Goal: Transaction & Acquisition: Purchase product/service

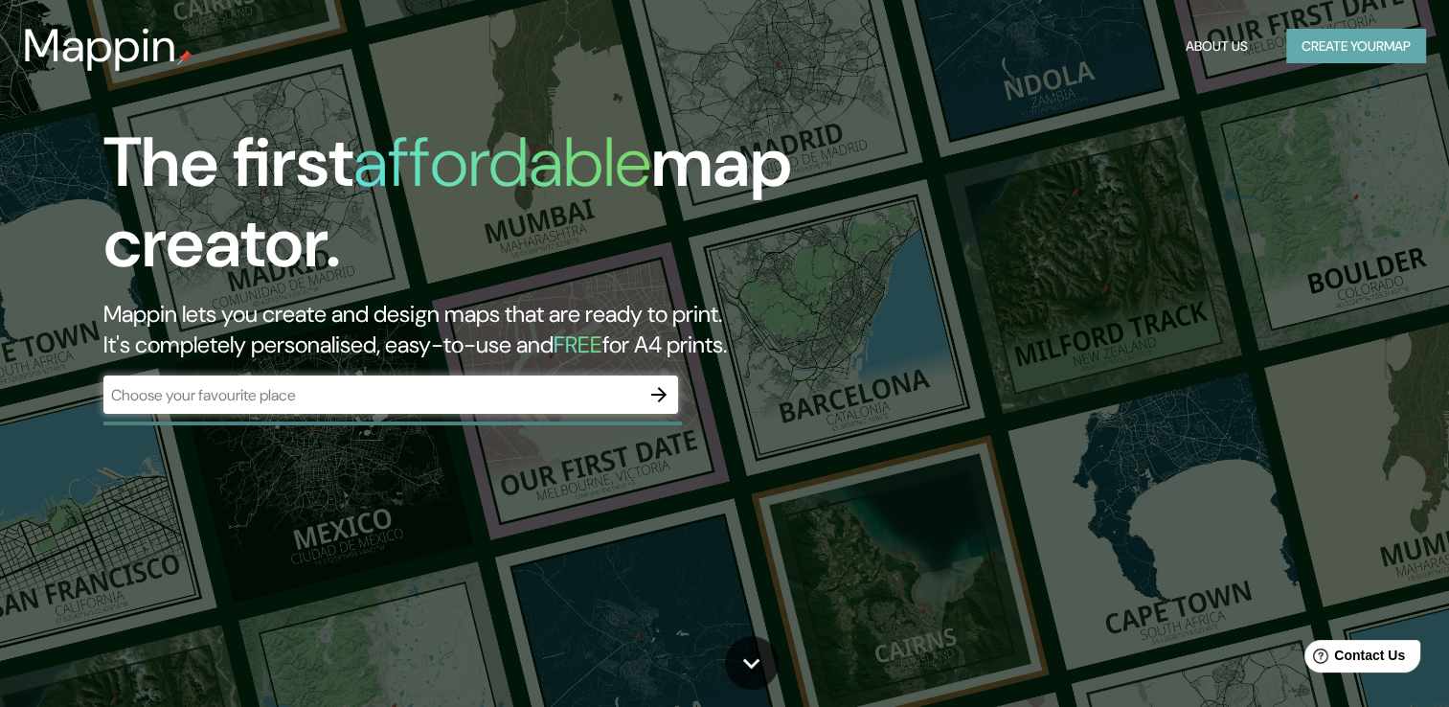
click at [1390, 58] on button "Create your map" at bounding box center [1356, 46] width 140 height 35
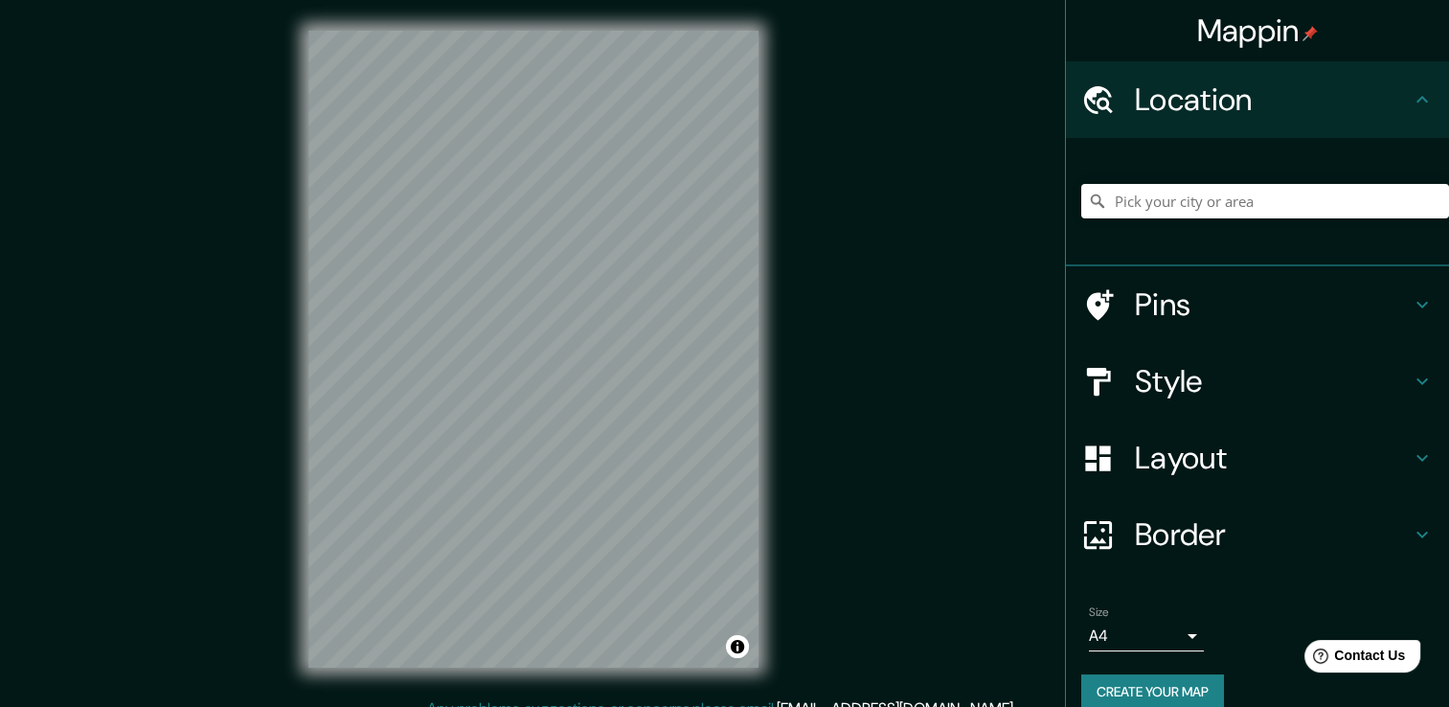
click at [1157, 462] on h4 "Layout" at bounding box center [1273, 458] width 276 height 38
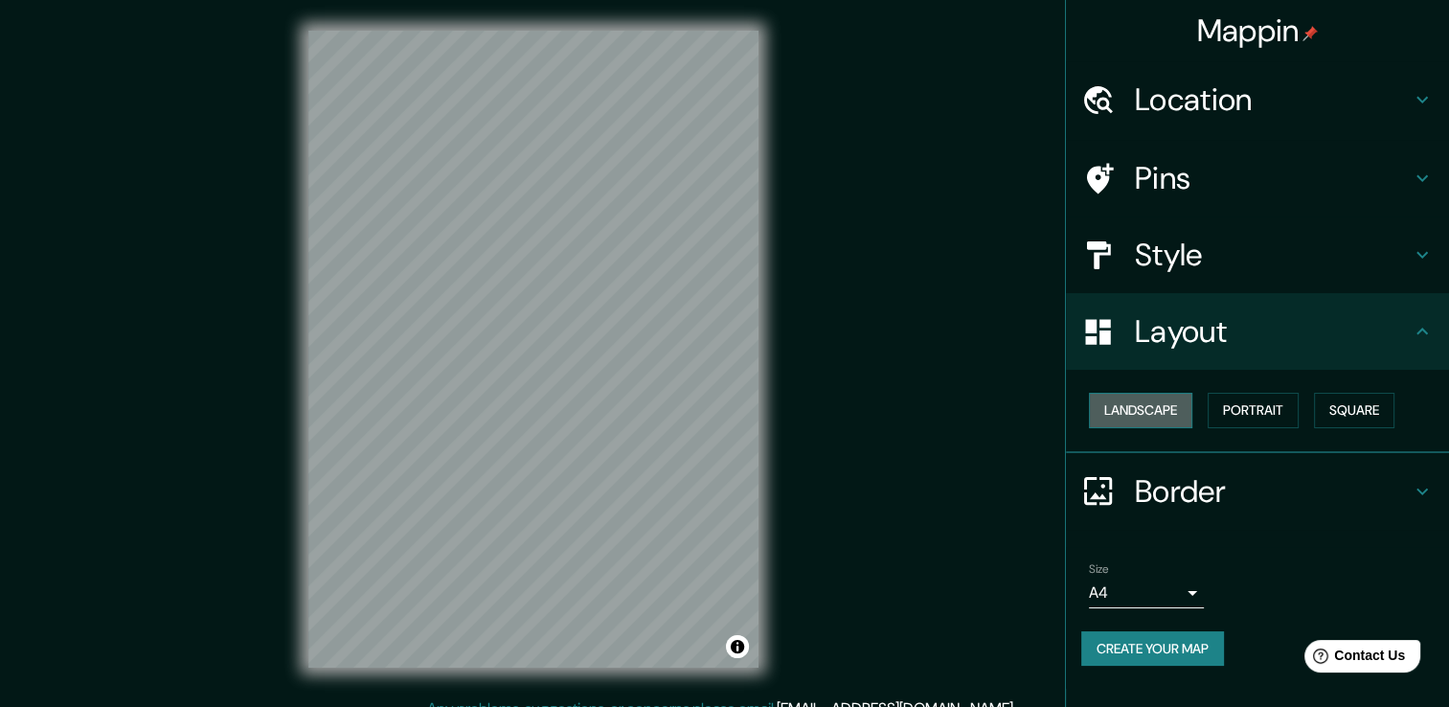
click at [1170, 408] on button "Landscape" at bounding box center [1140, 410] width 103 height 35
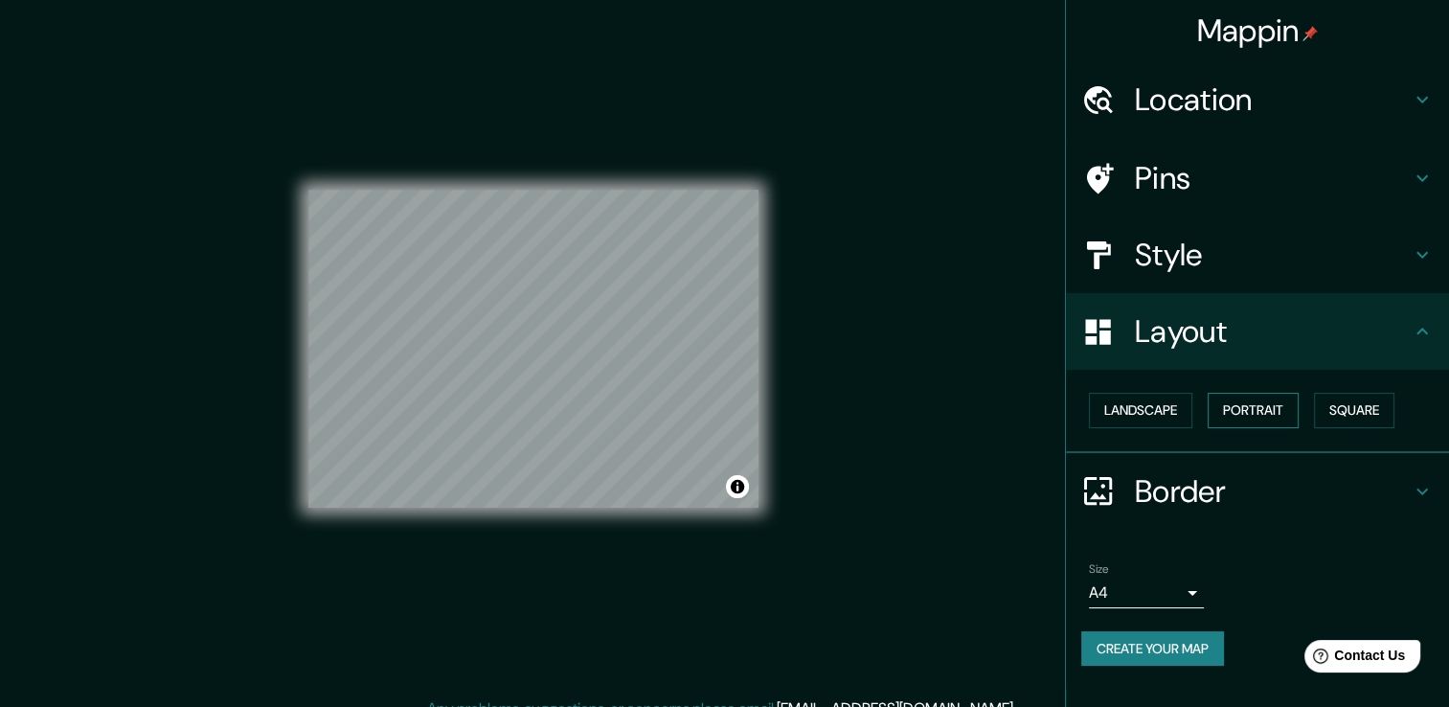
click at [1239, 401] on button "Portrait" at bounding box center [1253, 410] width 91 height 35
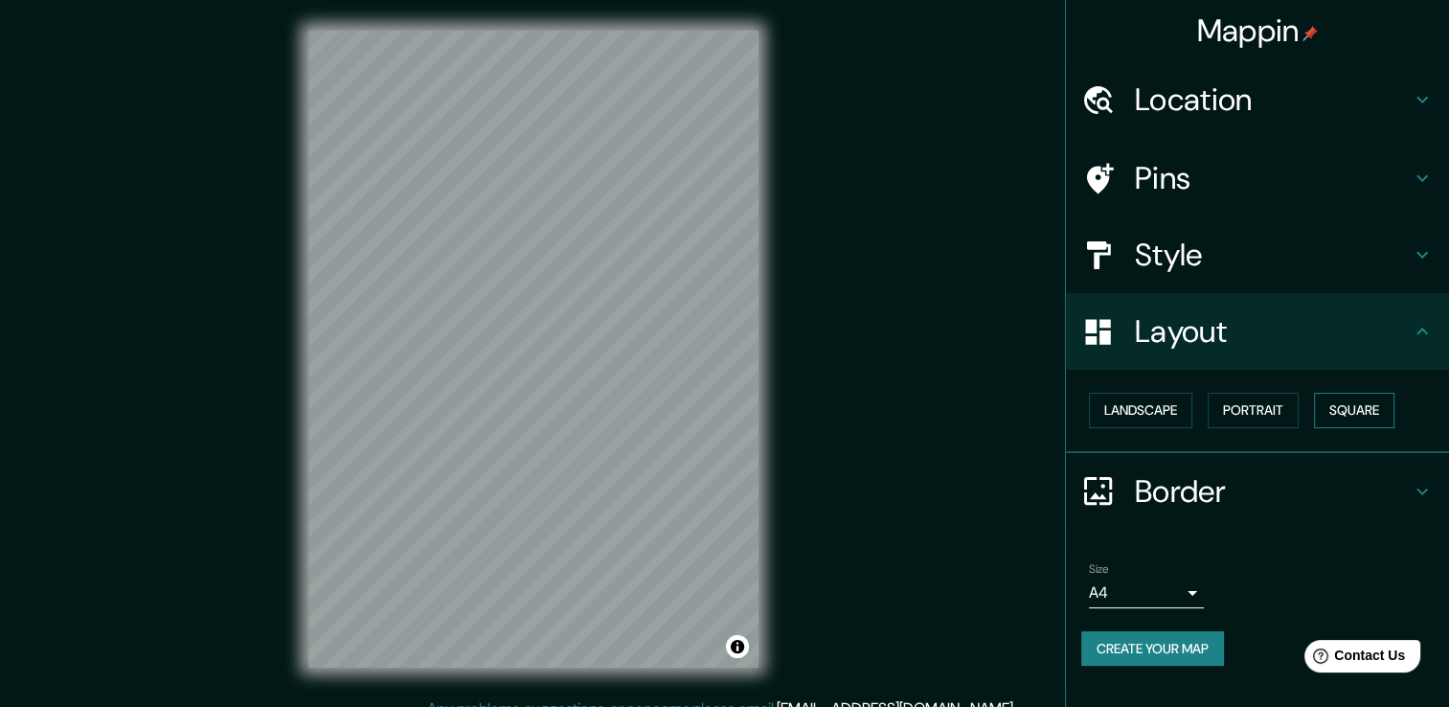
click at [1360, 404] on button "Square" at bounding box center [1354, 410] width 80 height 35
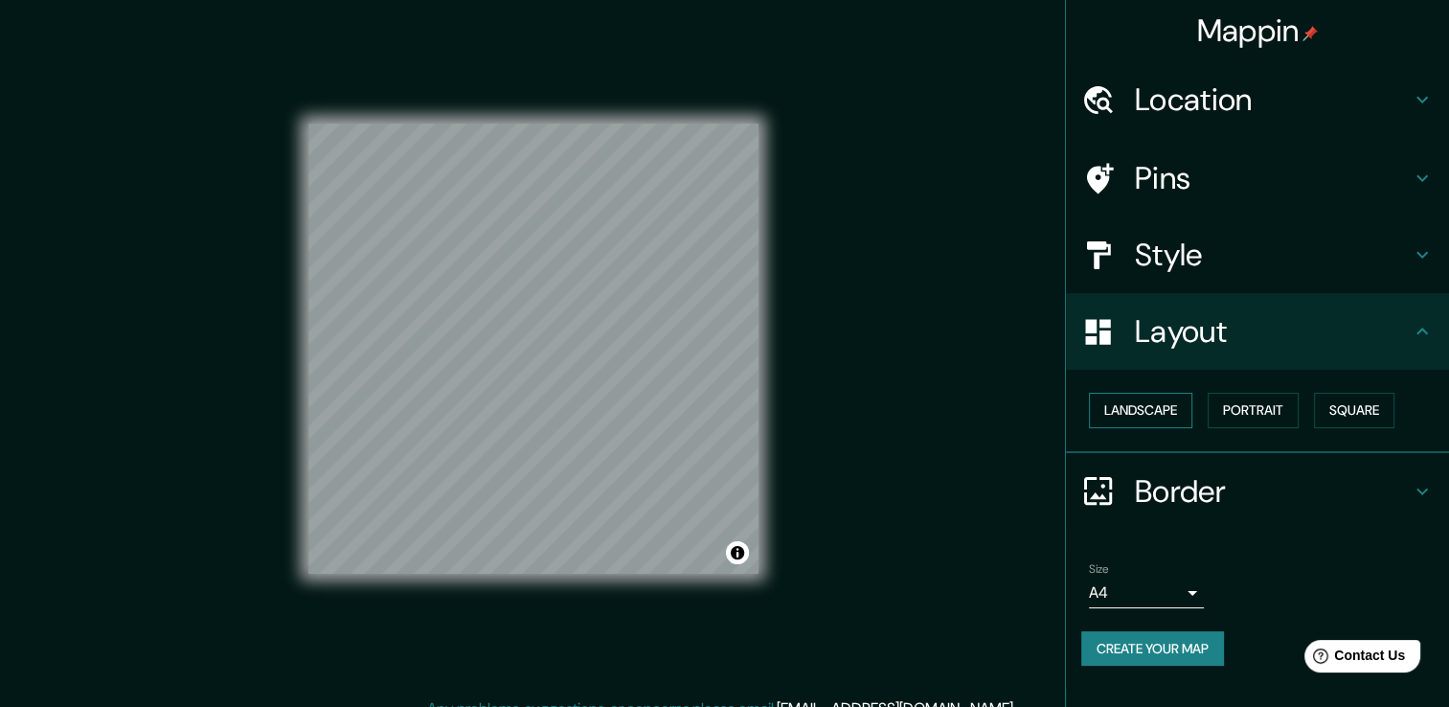
click at [1147, 399] on button "Landscape" at bounding box center [1140, 410] width 103 height 35
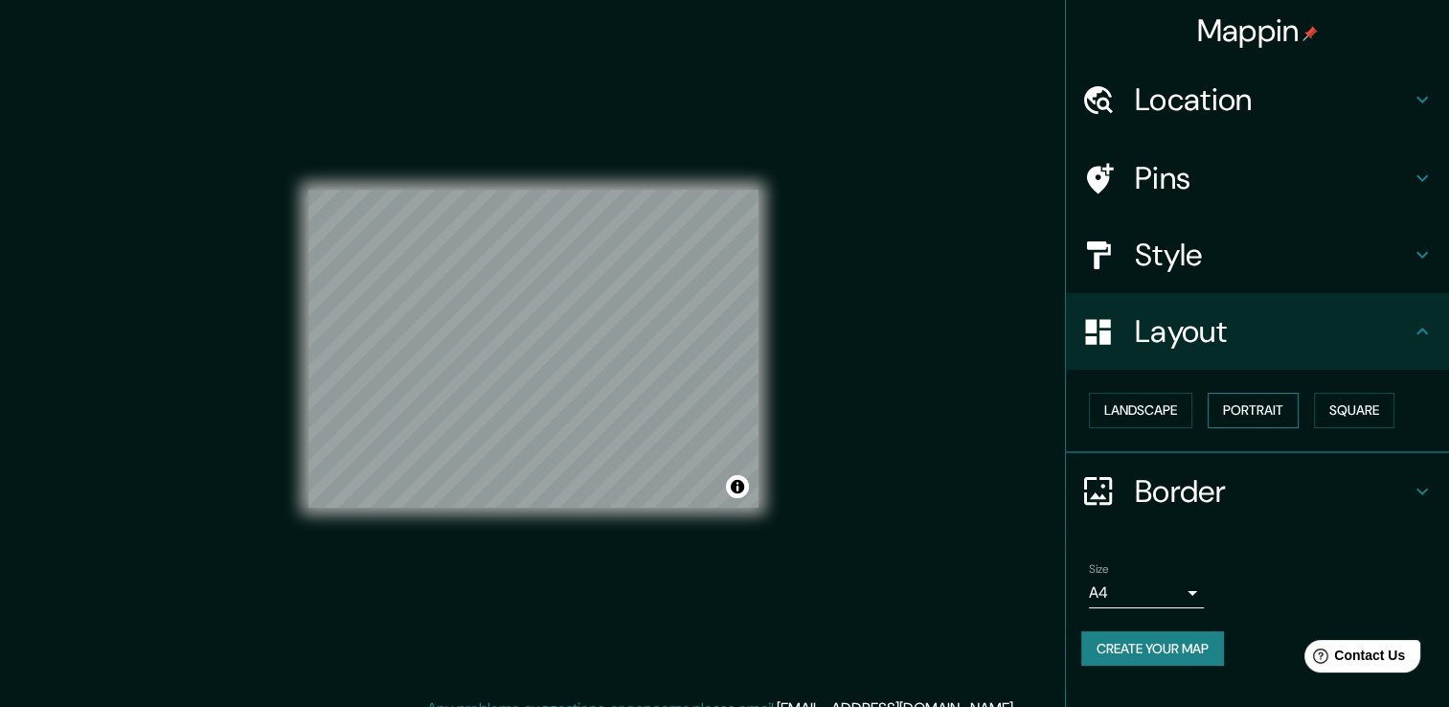
click at [1240, 416] on button "Portrait" at bounding box center [1253, 410] width 91 height 35
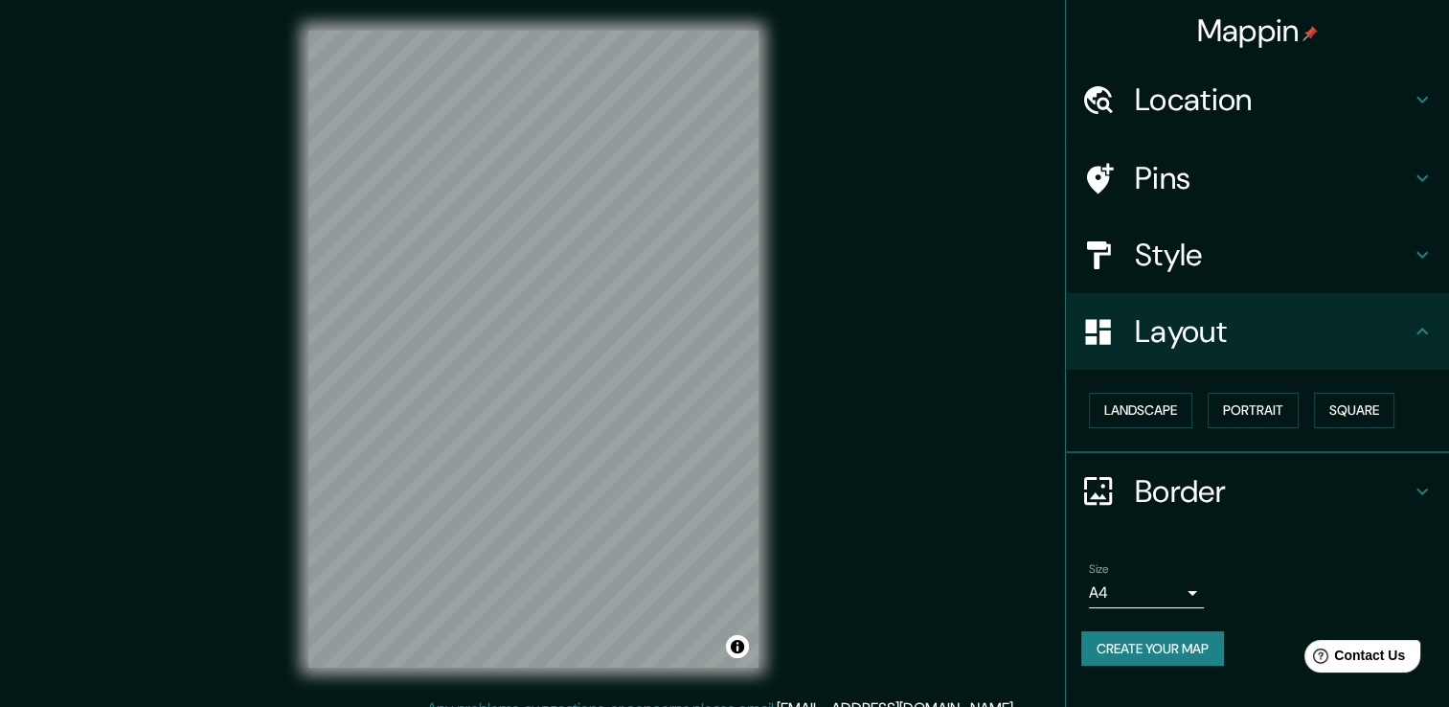
click at [1172, 257] on h4 "Style" at bounding box center [1273, 255] width 276 height 38
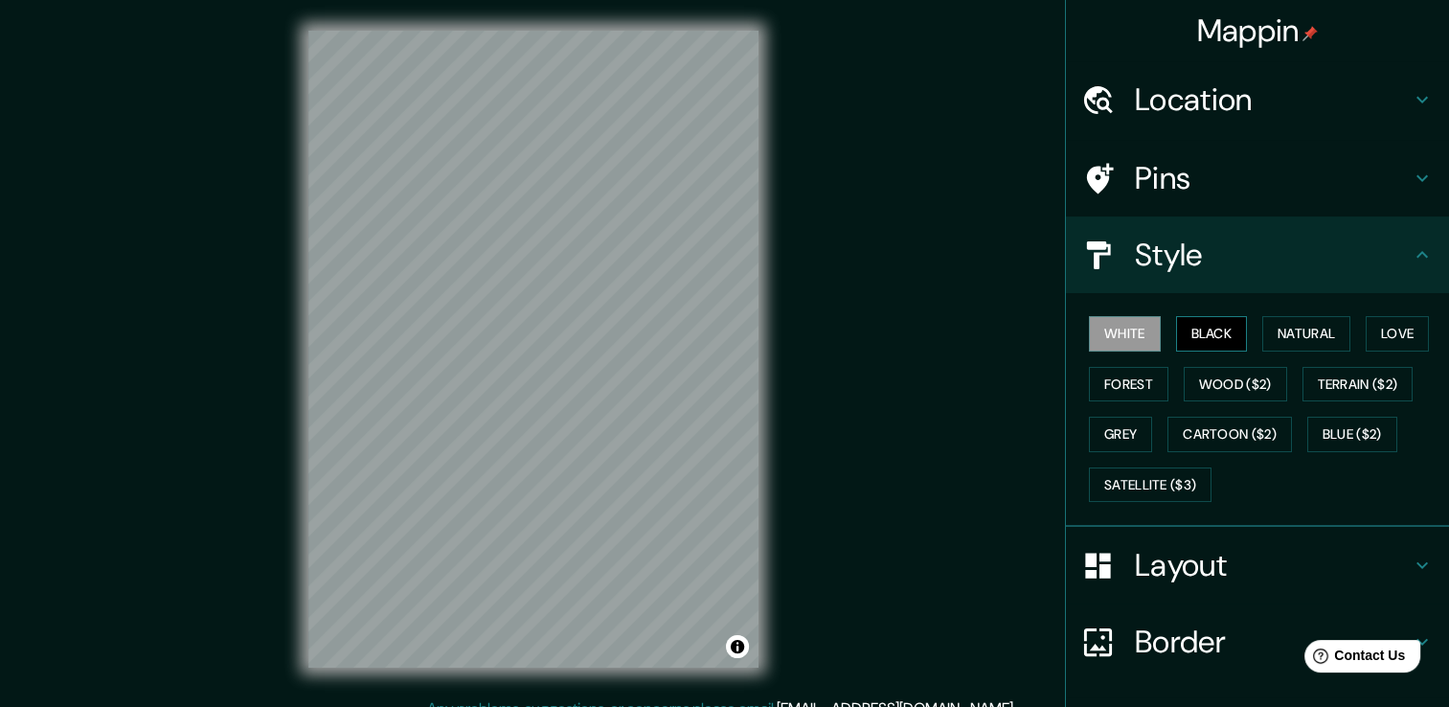
click at [1195, 328] on button "Black" at bounding box center [1212, 333] width 72 height 35
click at [1287, 341] on button "Natural" at bounding box center [1306, 333] width 88 height 35
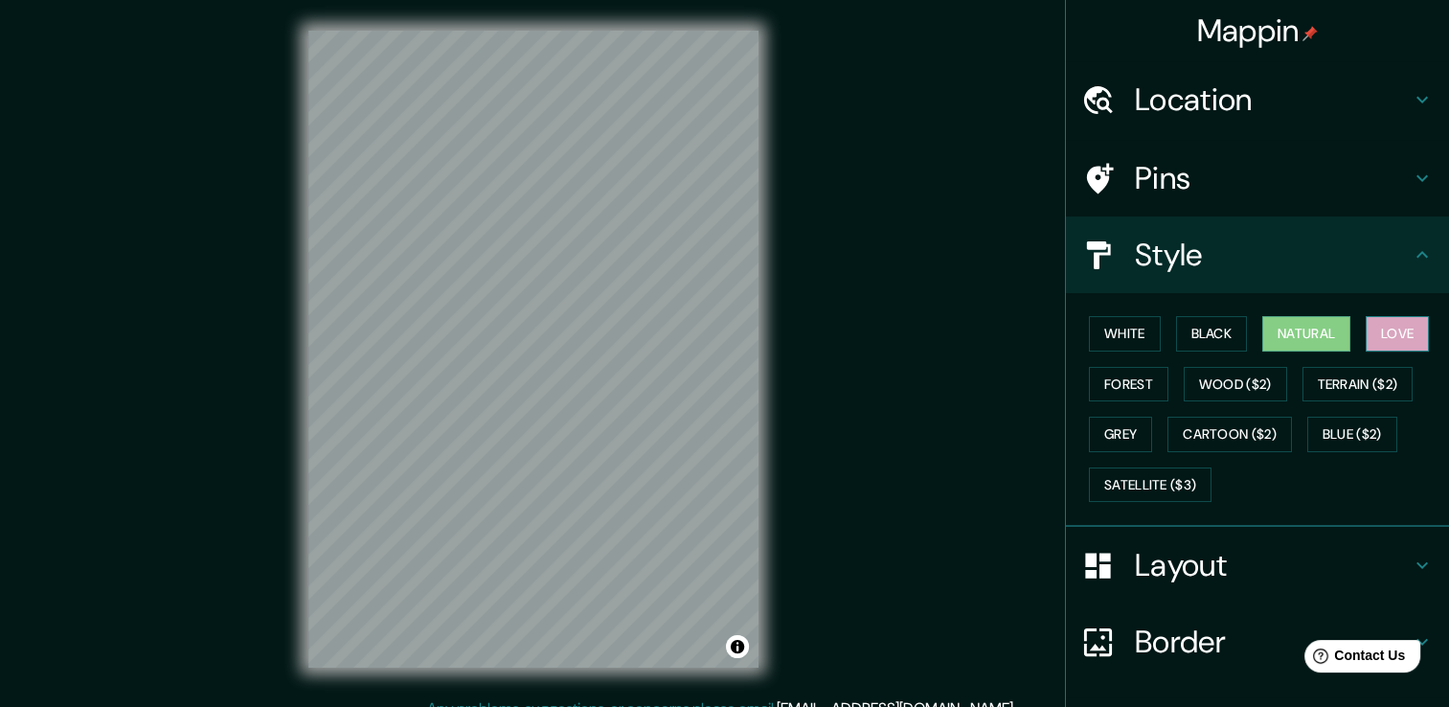
click at [1367, 335] on button "Love" at bounding box center [1397, 333] width 63 height 35
click at [1091, 382] on button "Forest" at bounding box center [1128, 384] width 79 height 35
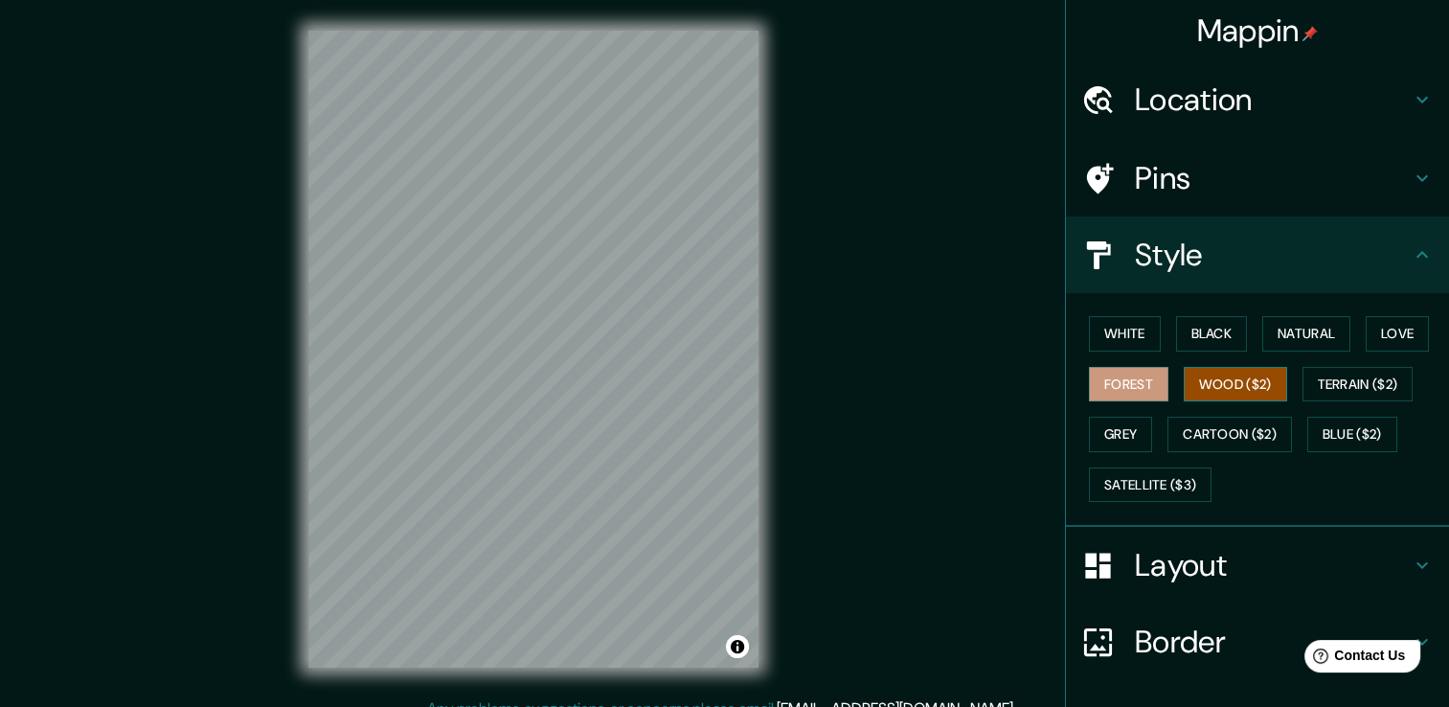
click at [1222, 385] on button "Wood ($2)" at bounding box center [1235, 384] width 103 height 35
click at [1312, 378] on button "Terrain ($2)" at bounding box center [1357, 384] width 111 height 35
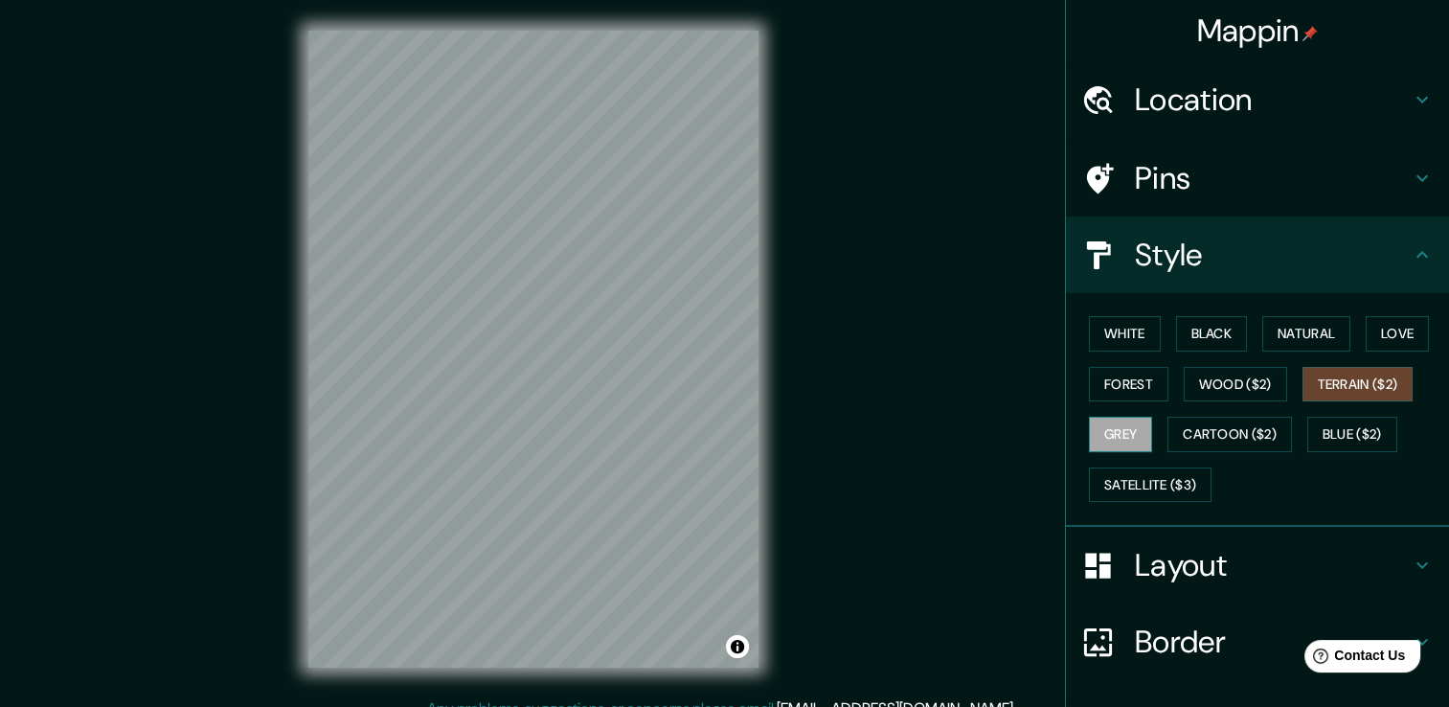
click at [1094, 430] on button "Grey" at bounding box center [1120, 434] width 63 height 35
click at [1203, 444] on button "Cartoon ($2)" at bounding box center [1229, 434] width 124 height 35
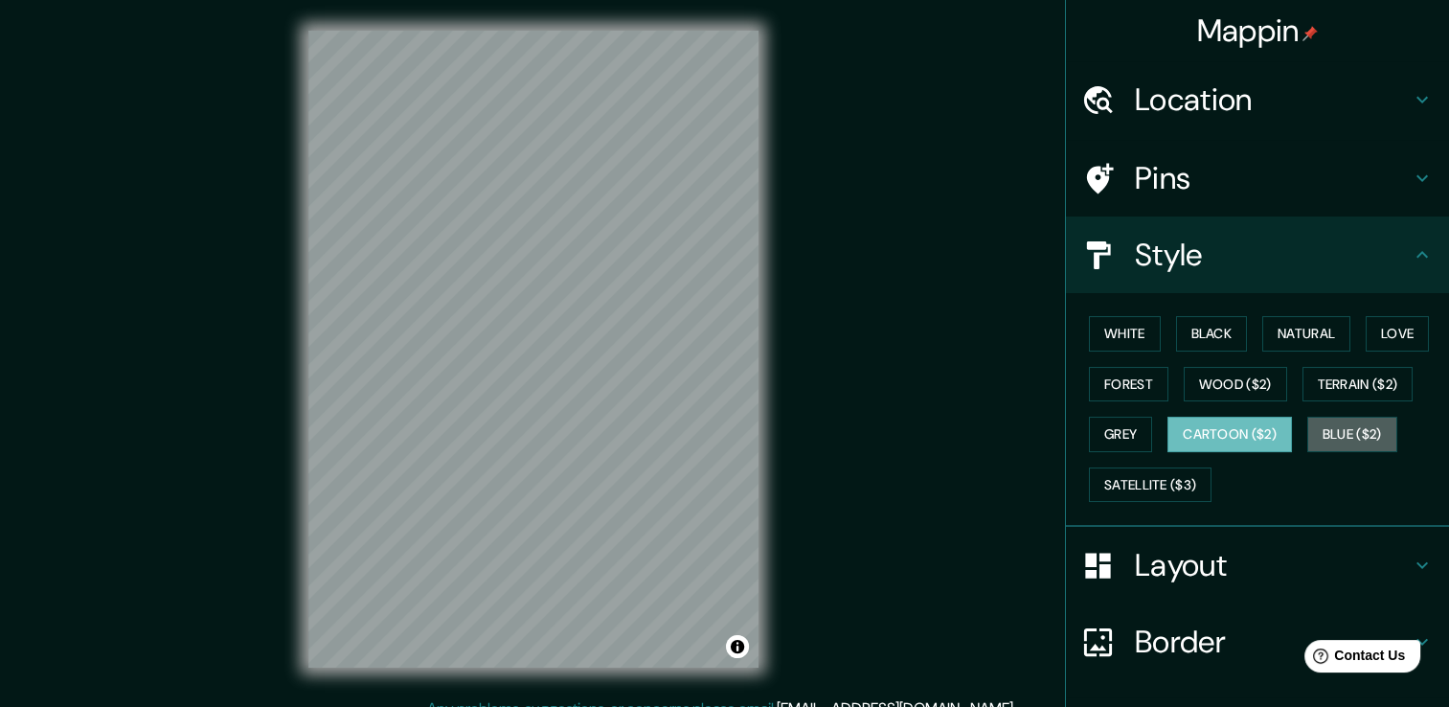
drag, startPoint x: 1325, startPoint y: 439, endPoint x: 1278, endPoint y: 458, distance: 50.7
click at [1324, 439] on button "Blue ($2)" at bounding box center [1352, 434] width 90 height 35
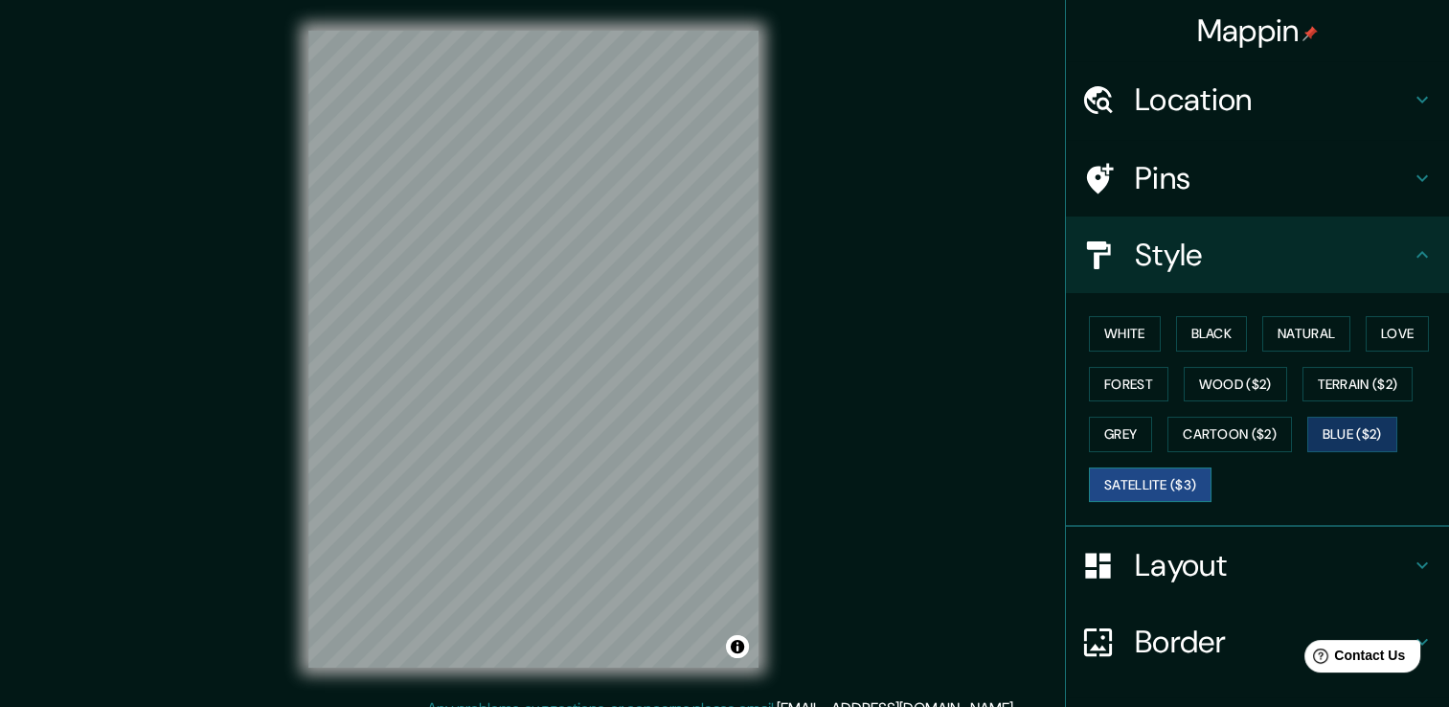
click at [1157, 490] on button "Satellite ($3)" at bounding box center [1150, 484] width 123 height 35
click at [1105, 427] on button "Grey" at bounding box center [1120, 434] width 63 height 35
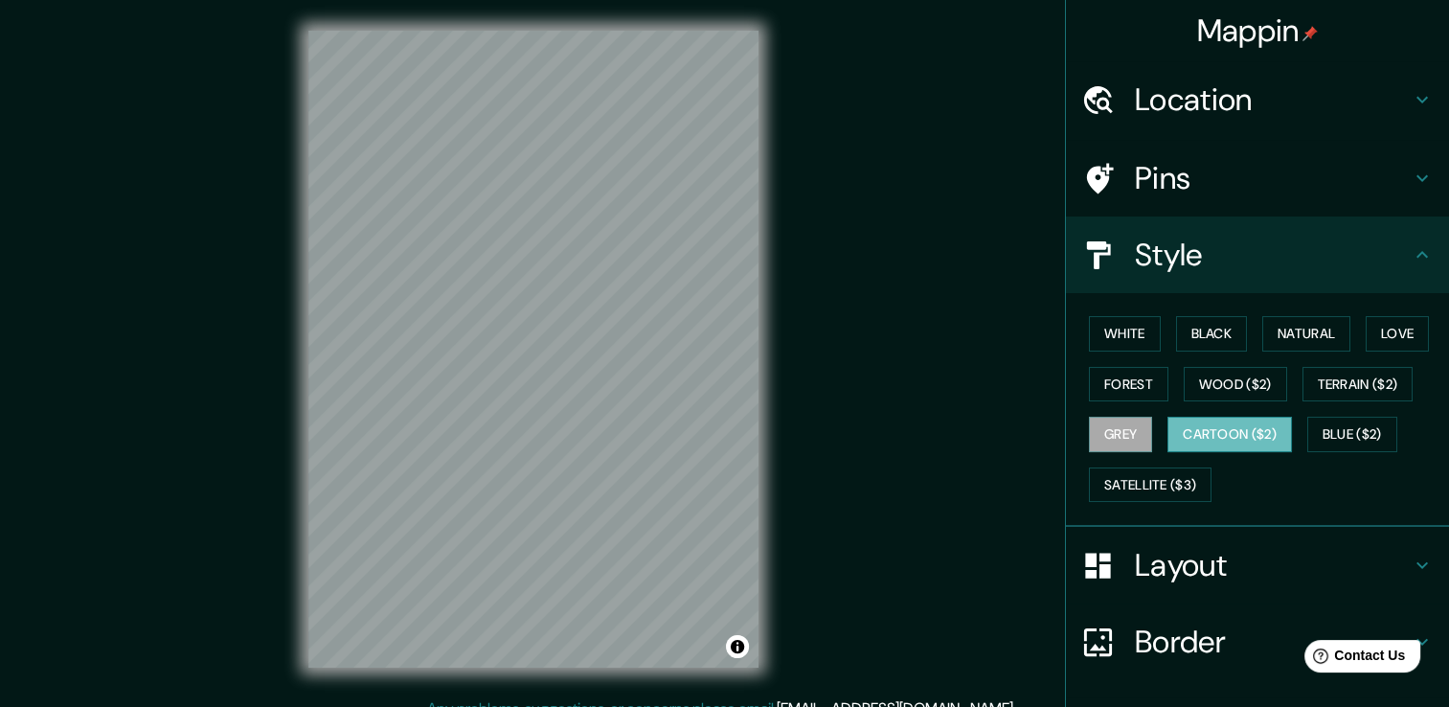
click at [1222, 434] on button "Cartoon ($2)" at bounding box center [1229, 434] width 124 height 35
click at [1120, 427] on button "Grey" at bounding box center [1120, 434] width 63 height 35
click at [1258, 377] on button "Wood ($2)" at bounding box center [1235, 384] width 103 height 35
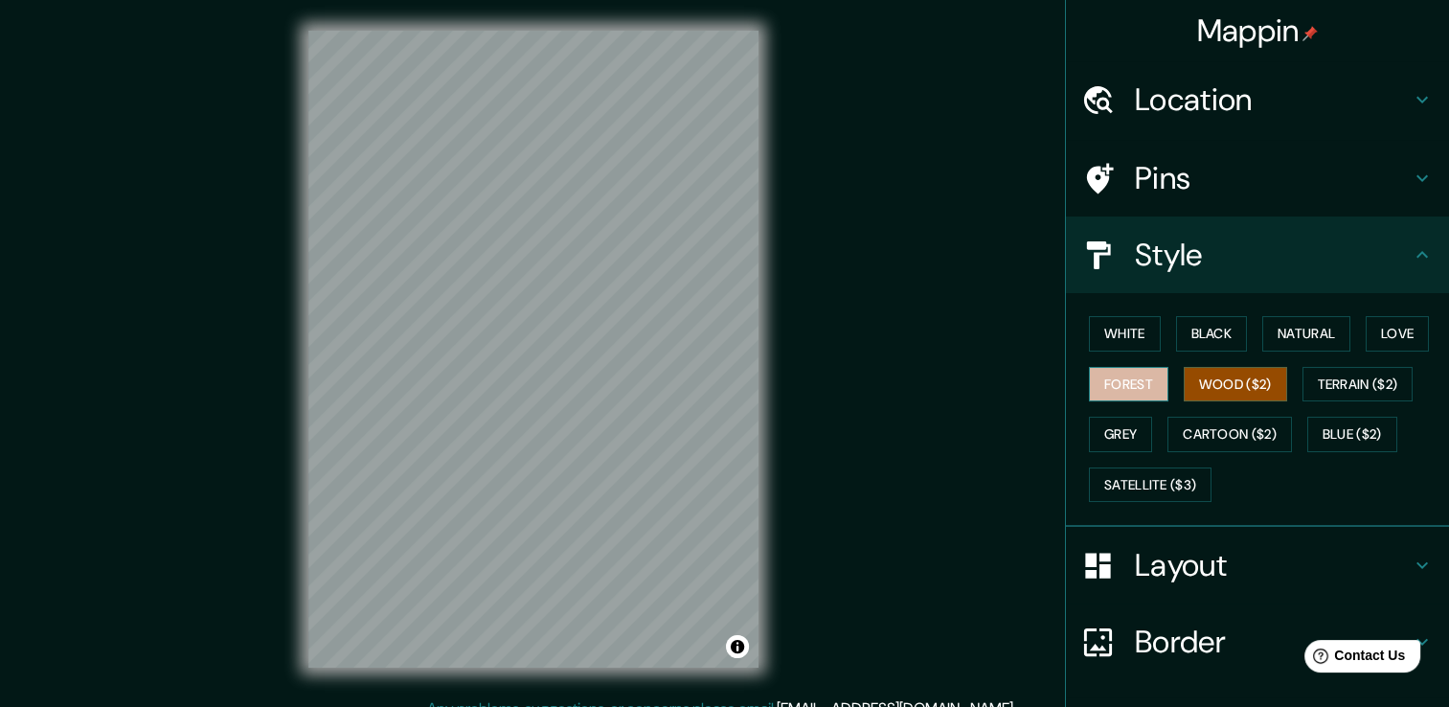
click at [1097, 381] on button "Forest" at bounding box center [1128, 384] width 79 height 35
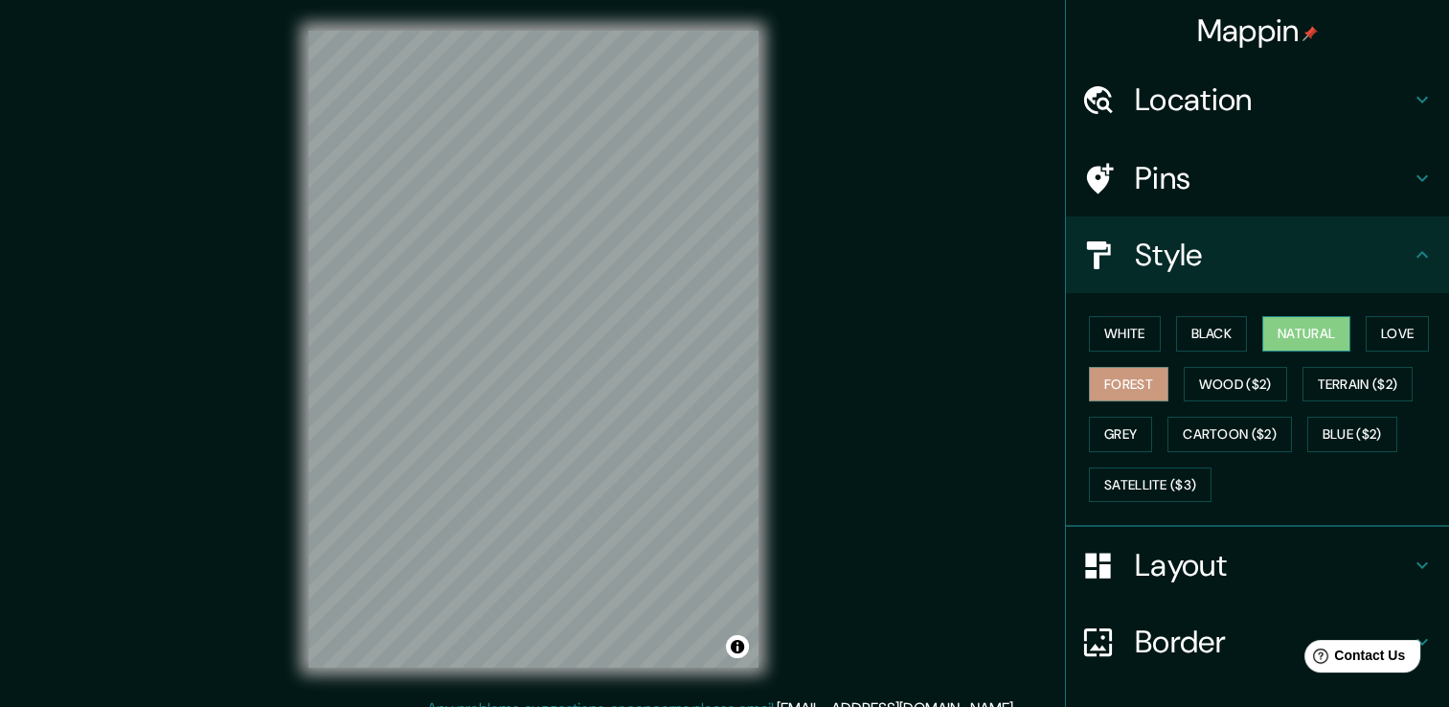
click at [1262, 331] on button "Natural" at bounding box center [1306, 333] width 88 height 35
click at [1139, 385] on button "Forest" at bounding box center [1128, 384] width 79 height 35
